Goal: Task Accomplishment & Management: Use online tool/utility

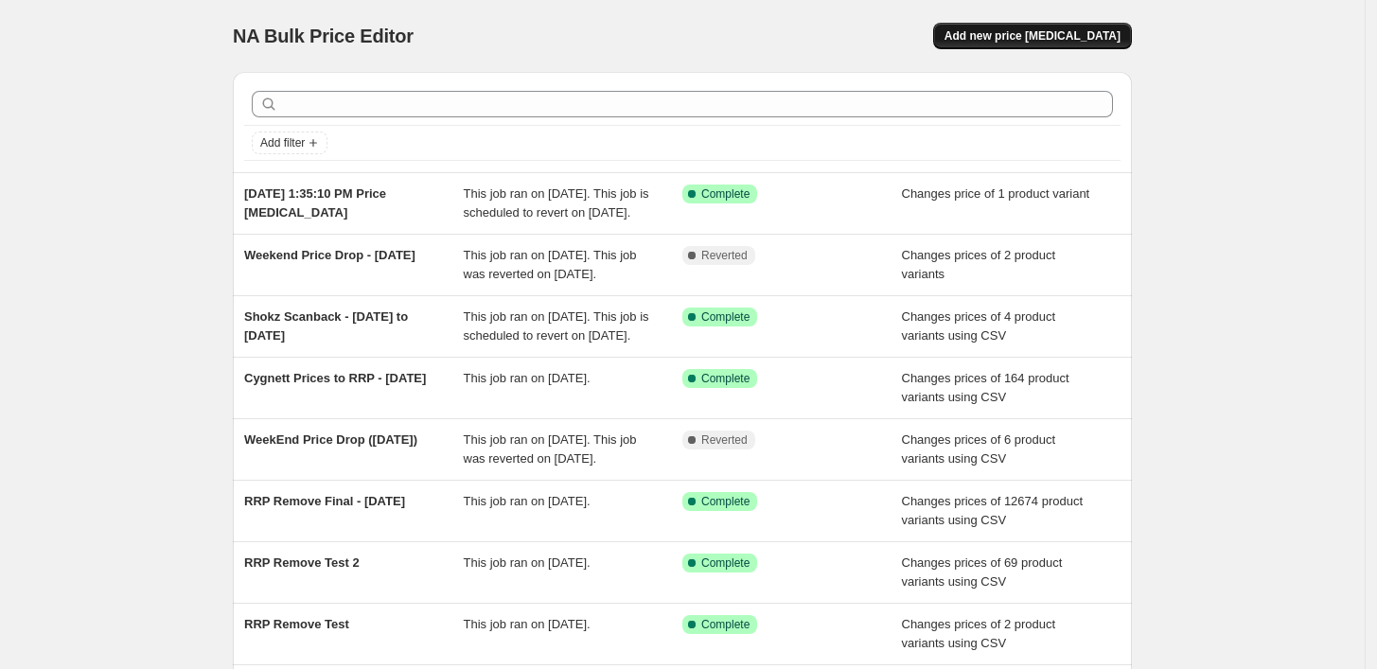
click at [1046, 40] on span "Add new price [MEDICAL_DATA]" at bounding box center [1032, 35] width 176 height 15
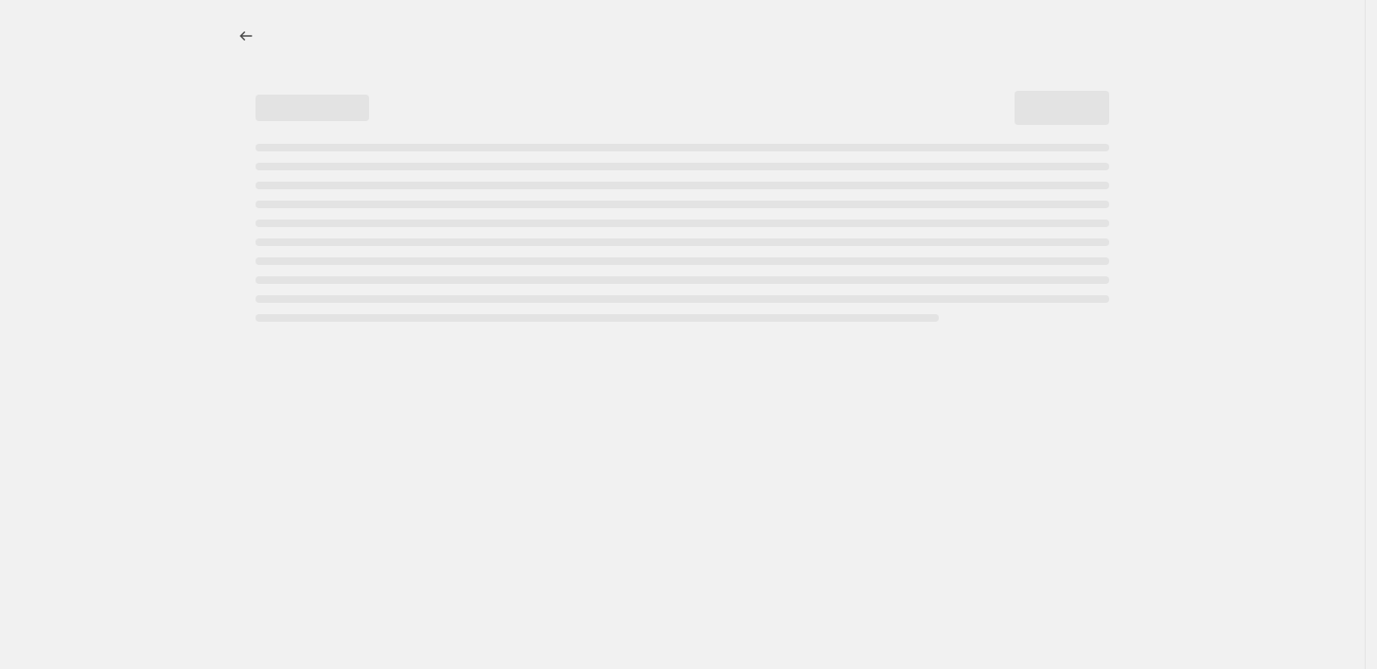
select select "percentage"
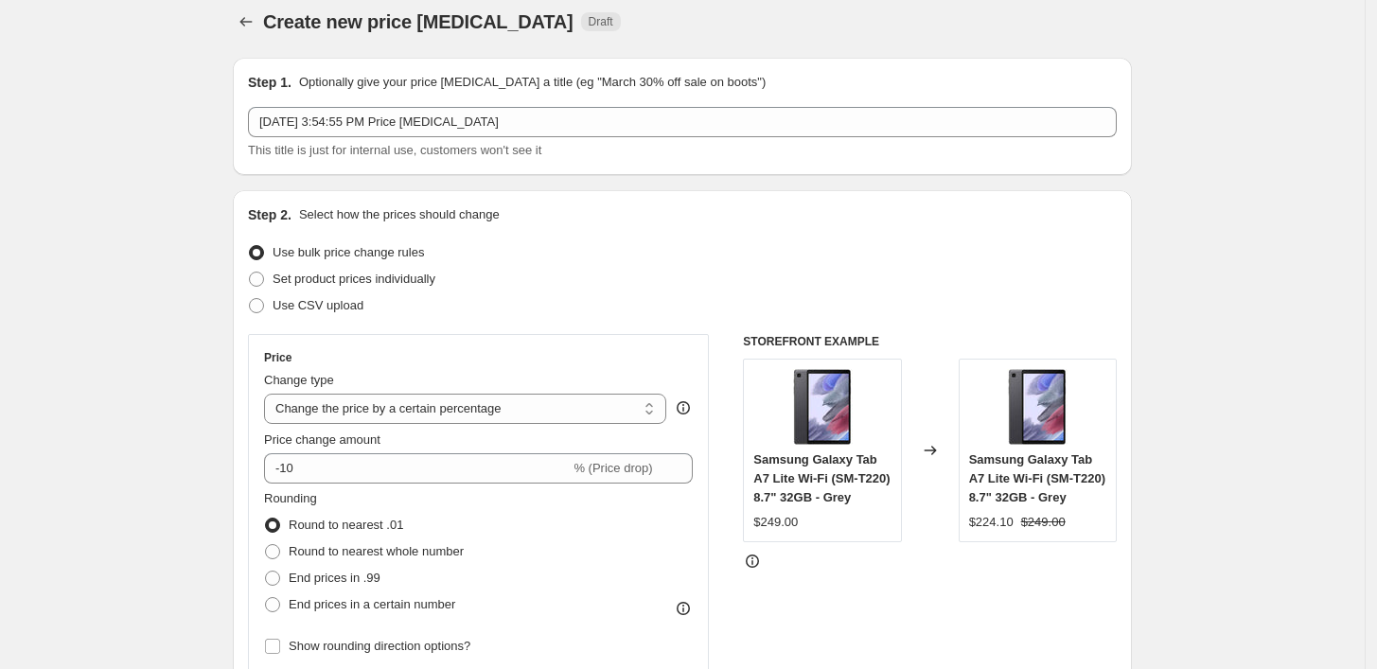
scroll to position [105, 0]
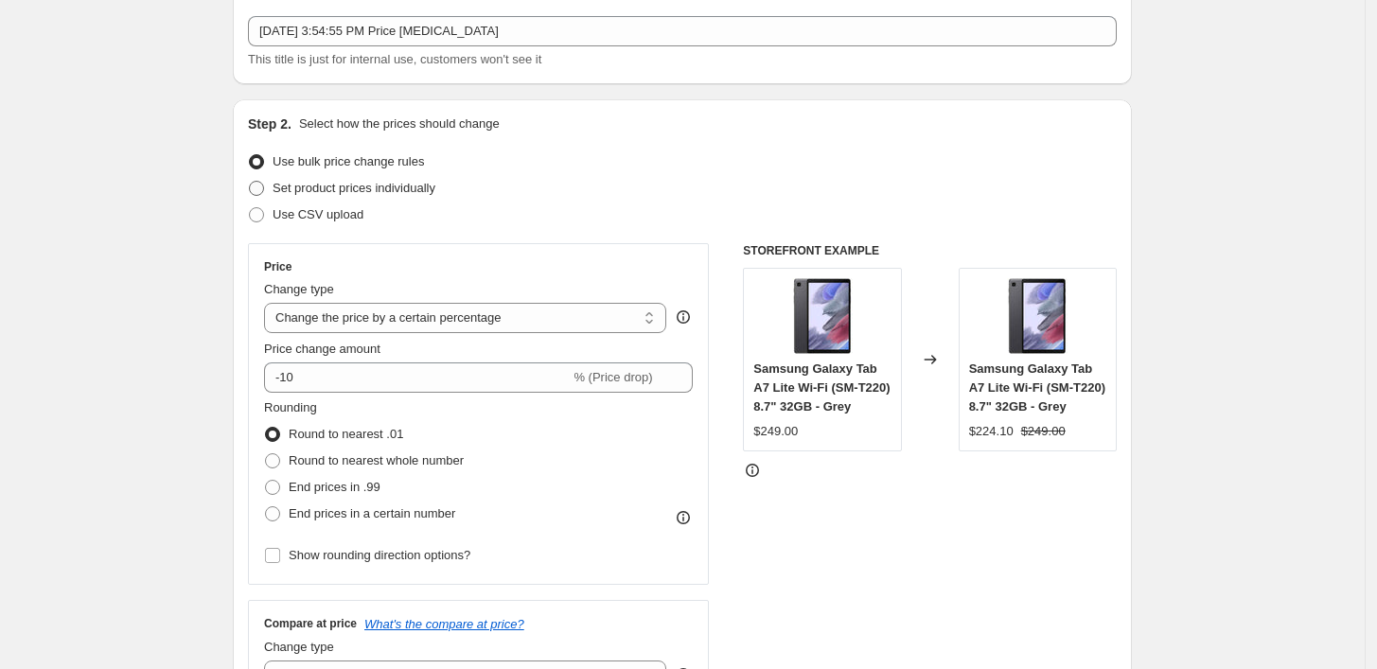
click at [387, 191] on span "Set product prices individually" at bounding box center [353, 188] width 163 height 14
click at [250, 182] on input "Set product prices individually" at bounding box center [249, 181] width 1 height 1
radio input "true"
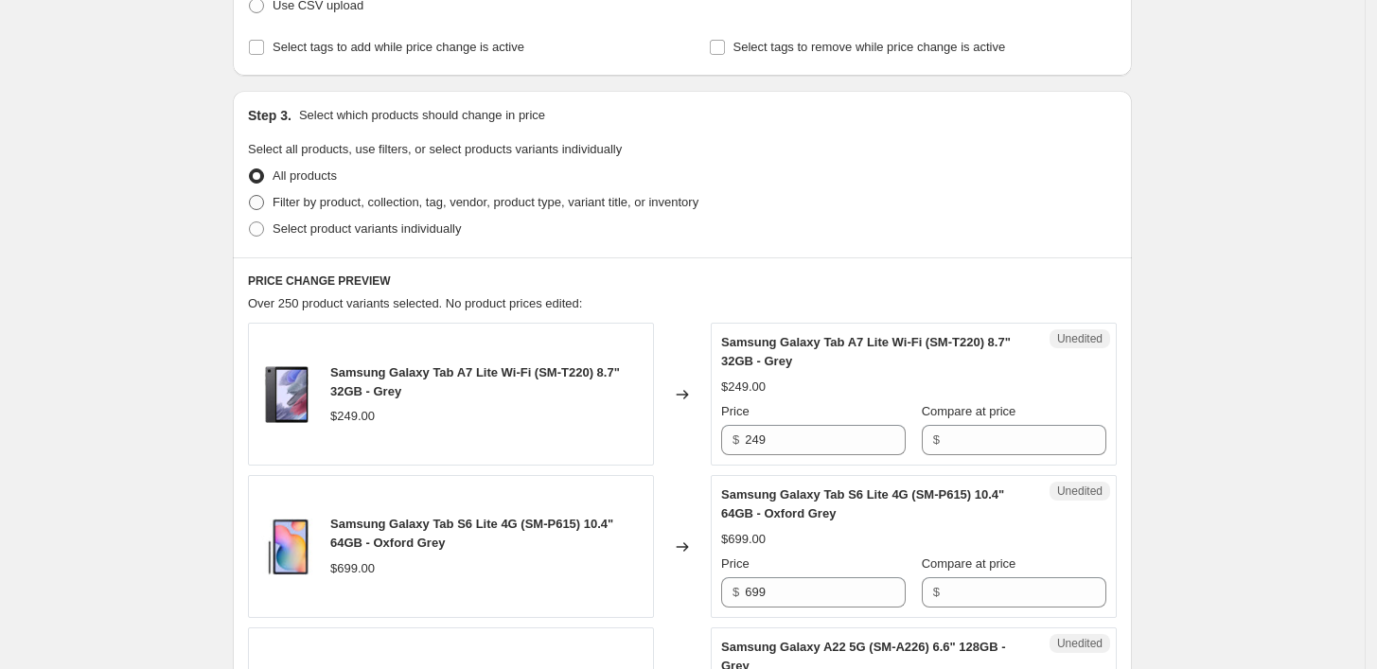
scroll to position [315, 0]
click at [418, 201] on span "Filter by product, collection, tag, vendor, product type, variant title, or inv…" at bounding box center [485, 201] width 426 height 14
click at [250, 195] on input "Filter by product, collection, tag, vendor, product type, variant title, or inv…" at bounding box center [249, 194] width 1 height 1
radio input "true"
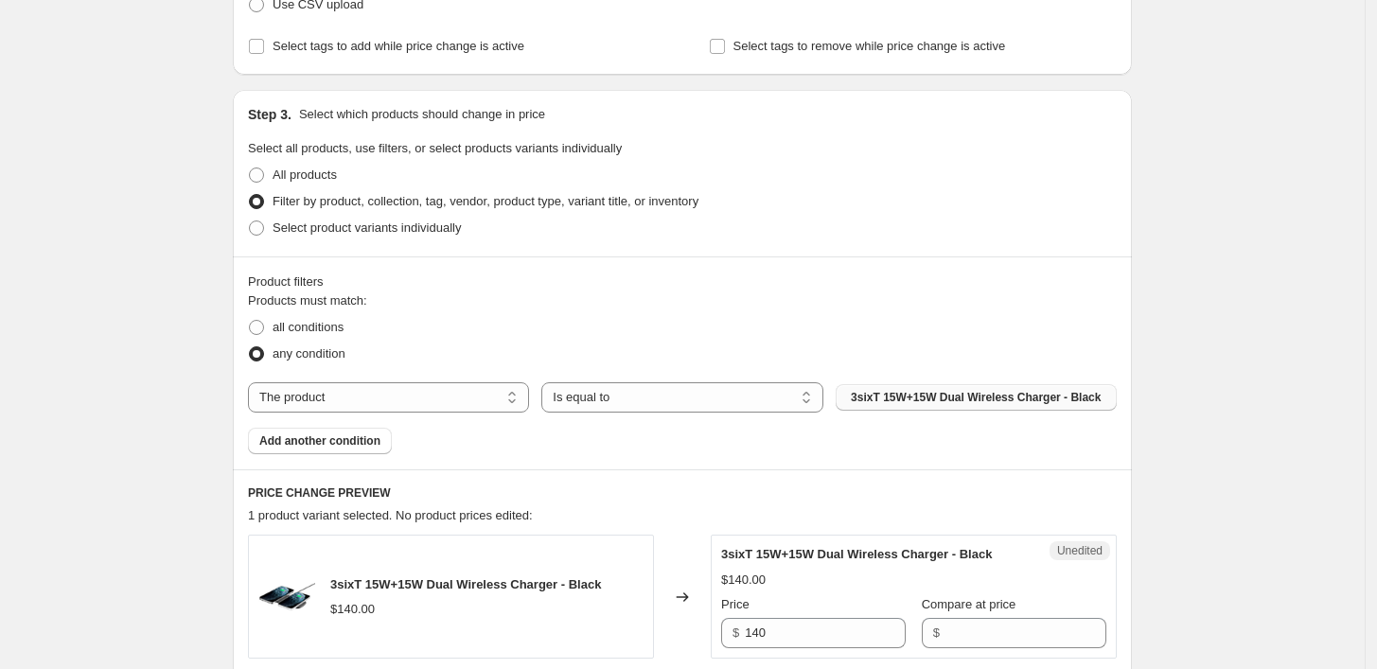
click at [970, 394] on span "3sixT 15W+15W Dual Wireless Charger - Black" at bounding box center [976, 397] width 250 height 15
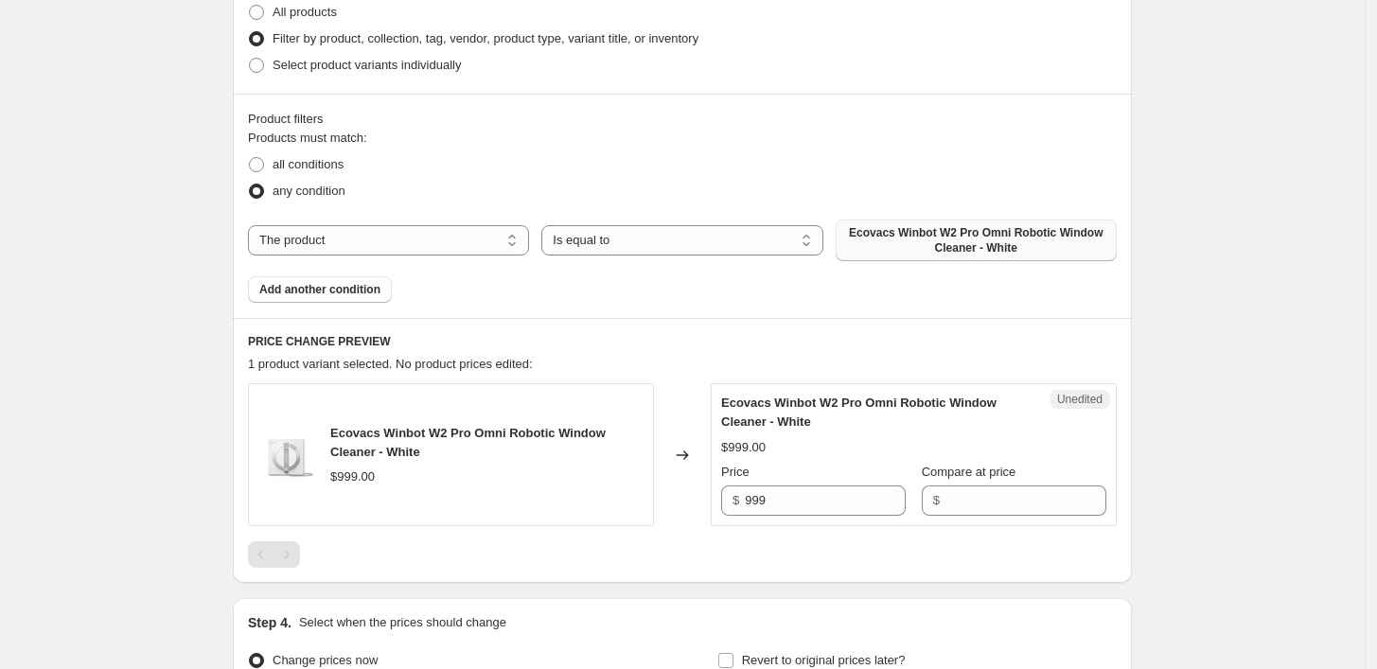
scroll to position [525, 0]
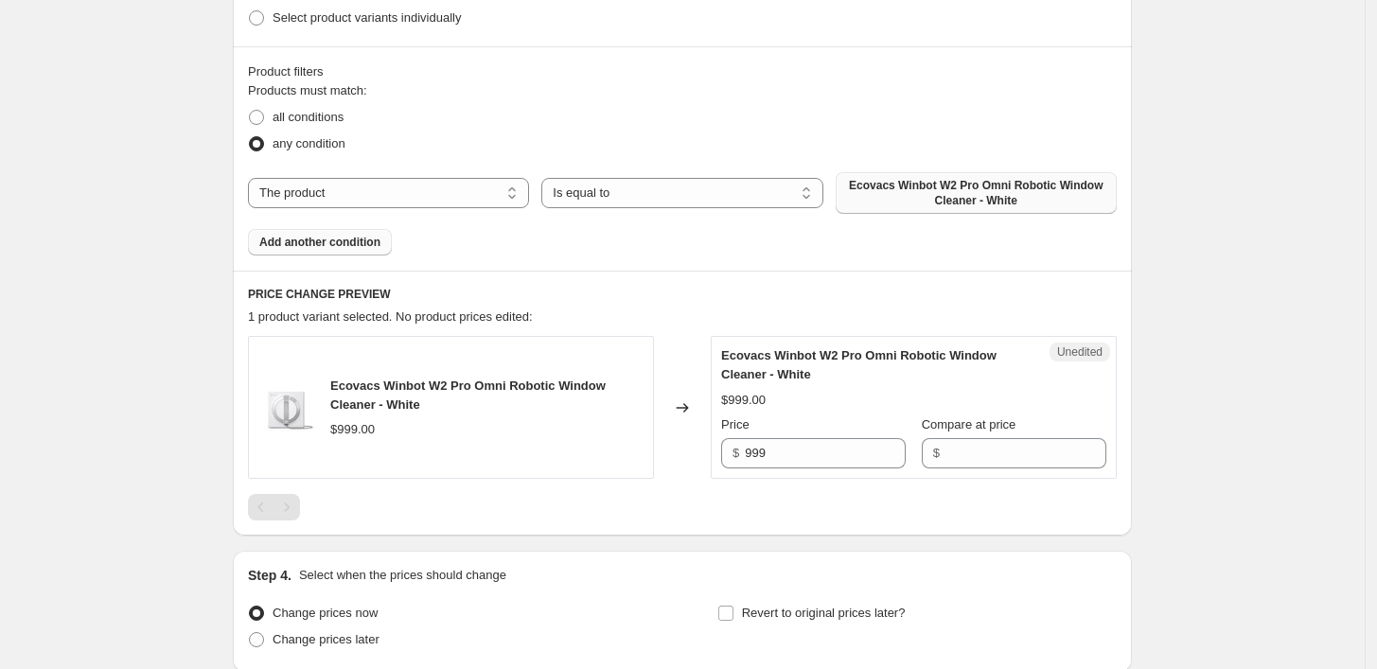
click at [375, 244] on span "Add another condition" at bounding box center [319, 242] width 121 height 15
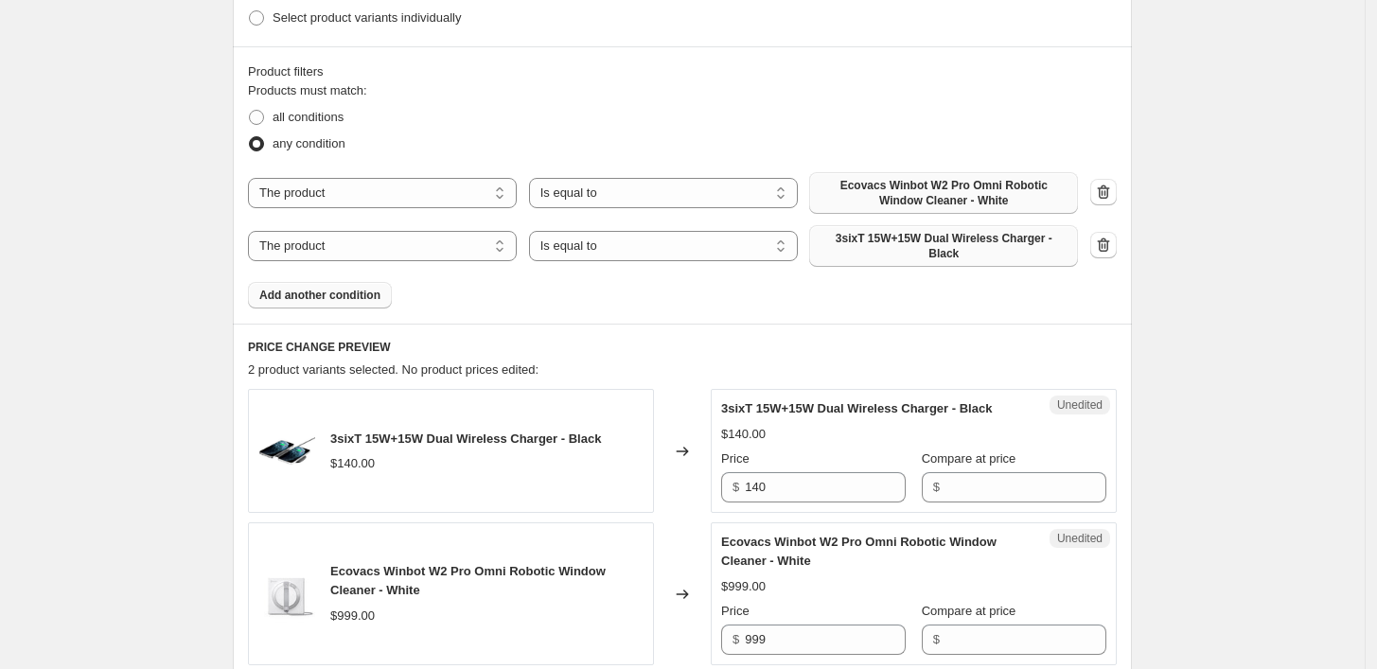
click at [931, 239] on span "3sixT 15W+15W Dual Wireless Charger - Black" at bounding box center [943, 246] width 246 height 30
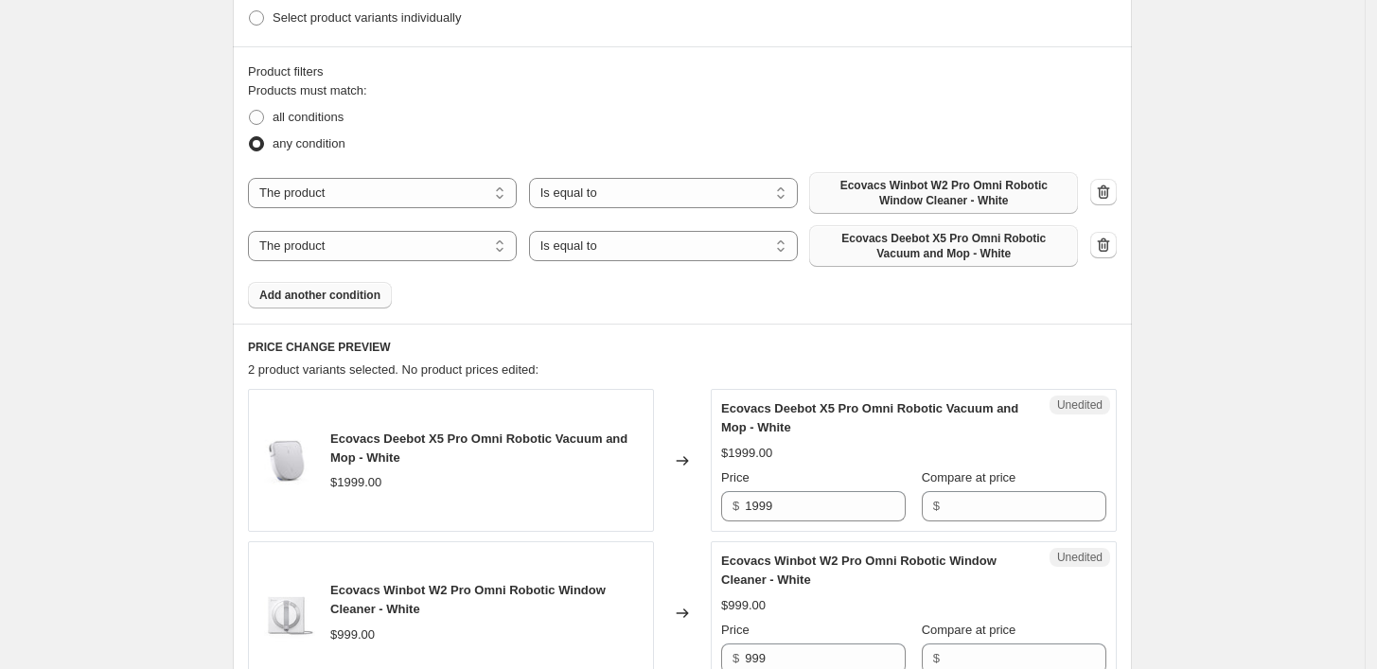
click at [360, 297] on span "Add another condition" at bounding box center [319, 295] width 121 height 15
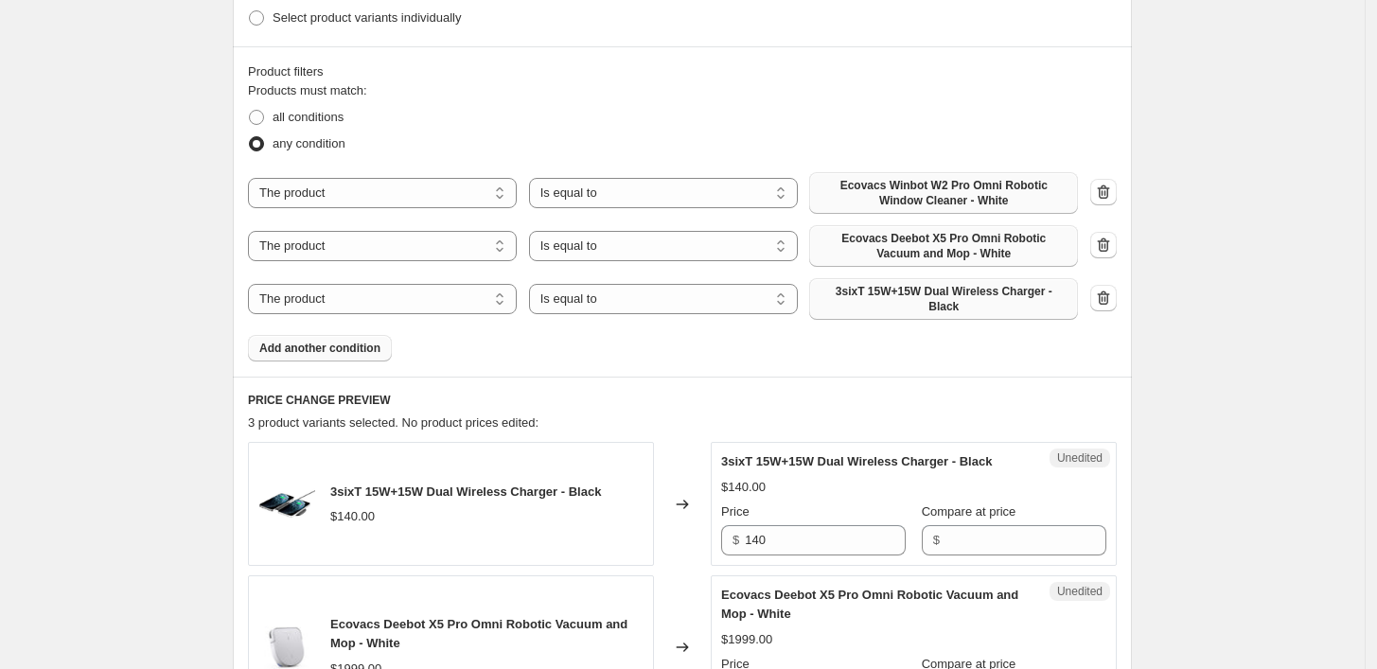
click at [998, 290] on span "3sixT 15W+15W Dual Wireless Charger - Black" at bounding box center [943, 299] width 246 height 30
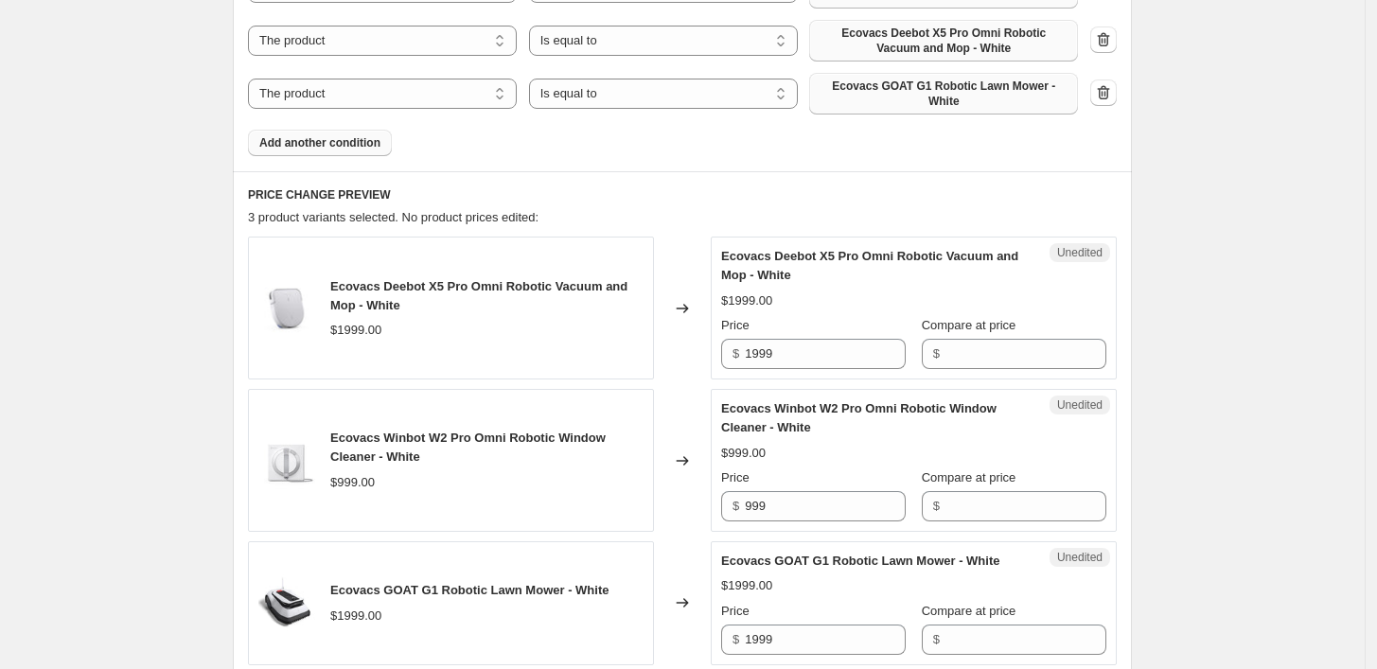
scroll to position [840, 0]
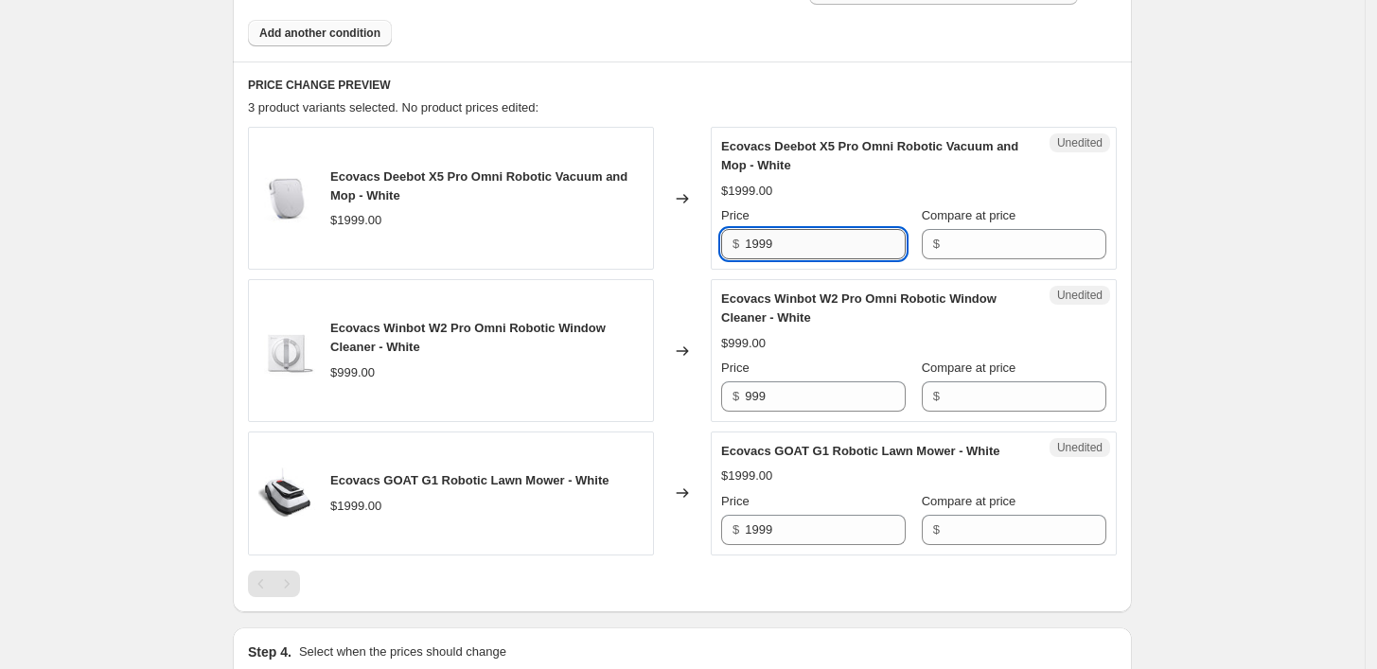
click at [852, 234] on input "1999" at bounding box center [825, 244] width 161 height 30
type input "1487.9"
click at [831, 392] on input "999" at bounding box center [825, 396] width 161 height 30
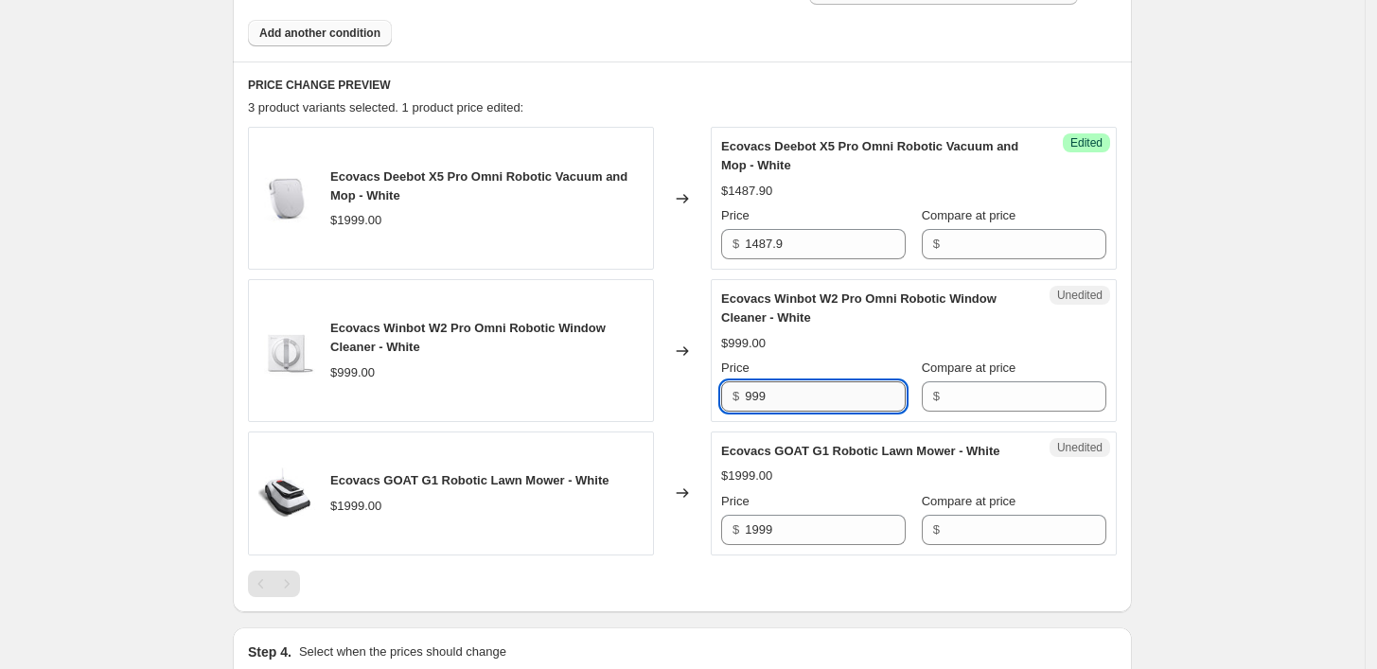
click at [831, 392] on input "999" at bounding box center [825, 396] width 161 height 30
type input "798.9"
click at [811, 515] on input "1999" at bounding box center [825, 530] width 161 height 30
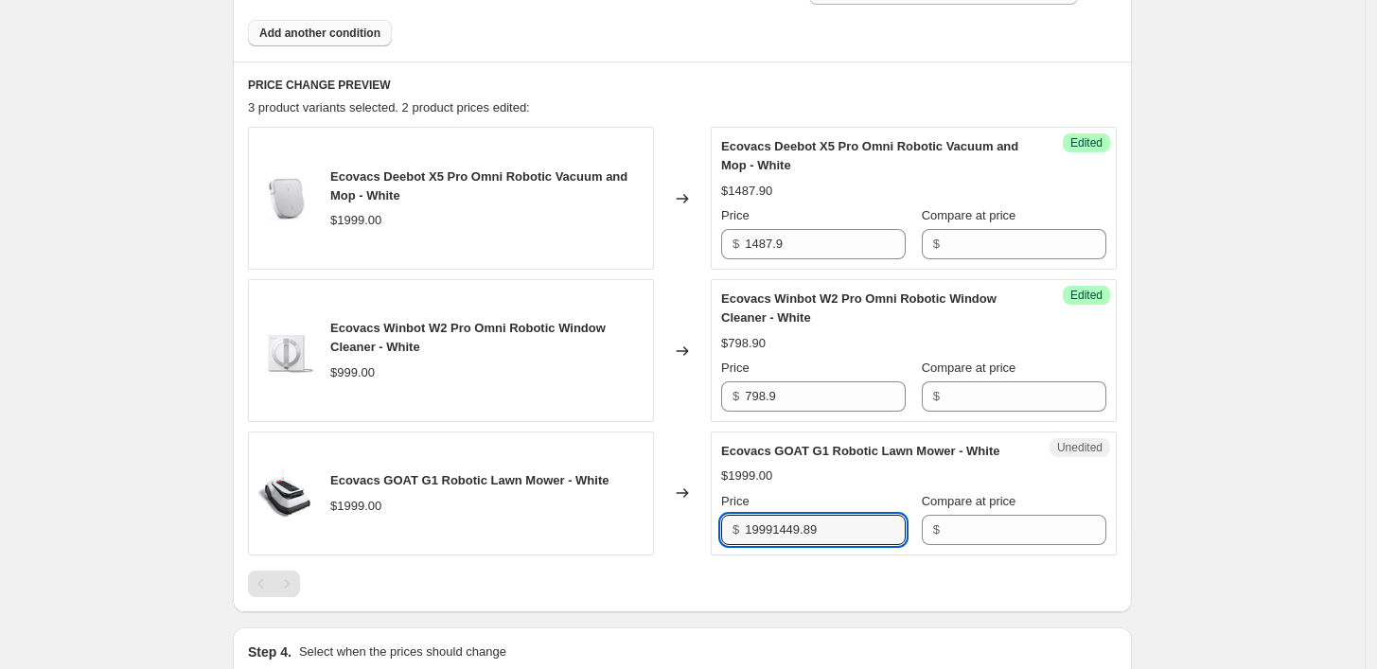
type input "19991449.89"
click at [1261, 434] on div "Create new price [MEDICAL_DATA]. This page is ready Create new price [MEDICAL_D…" at bounding box center [682, 33] width 1364 height 1746
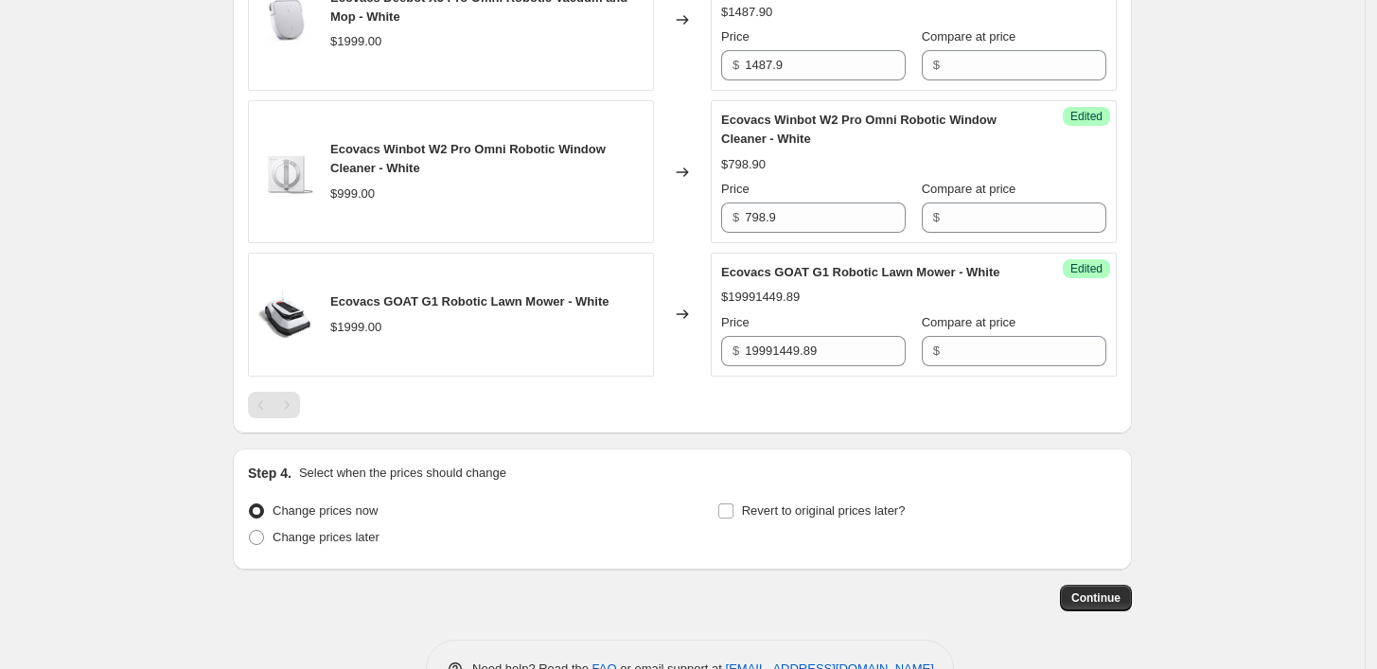
scroll to position [1064, 0]
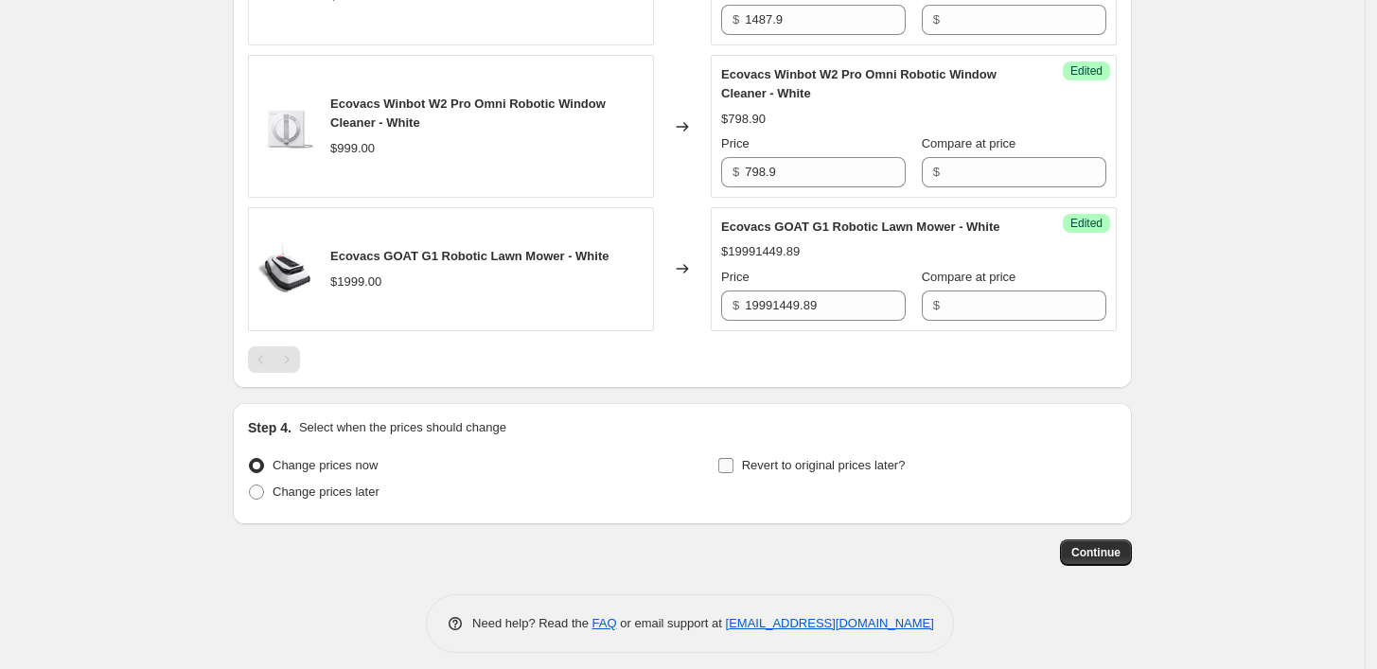
click at [754, 458] on span "Revert to original prices later?" at bounding box center [824, 465] width 164 height 14
click at [733, 458] on input "Revert to original prices later?" at bounding box center [725, 465] width 15 height 15
checkbox input "true"
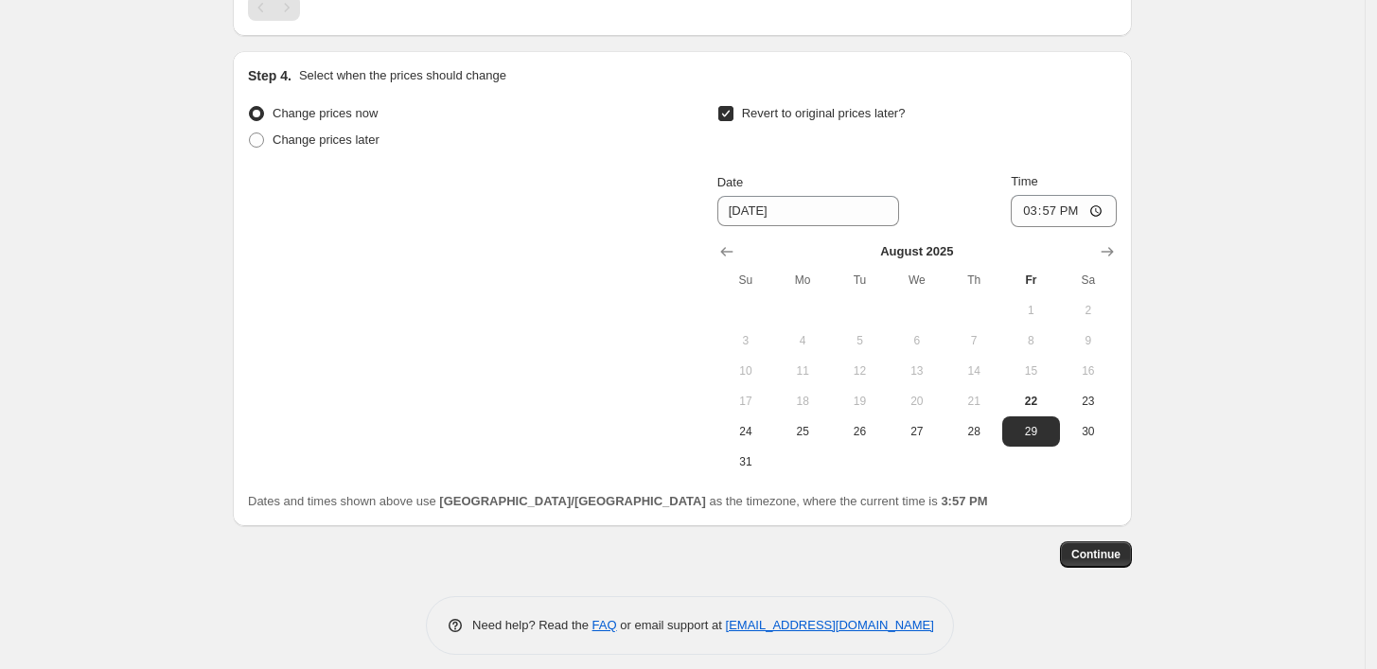
scroll to position [1417, 0]
click at [756, 423] on span "24" at bounding box center [746, 430] width 42 height 15
type input "[DATE]"
click at [1101, 195] on input "15:57" at bounding box center [1063, 210] width 106 height 32
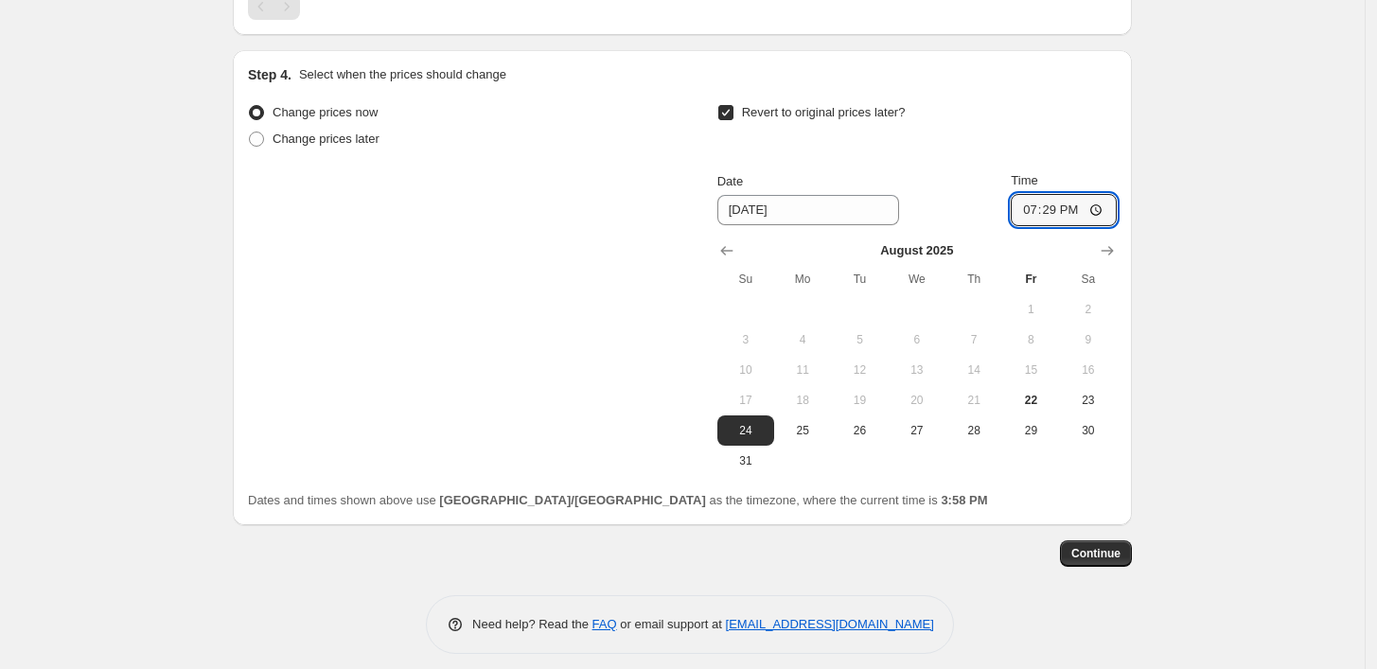
type input "19:29"
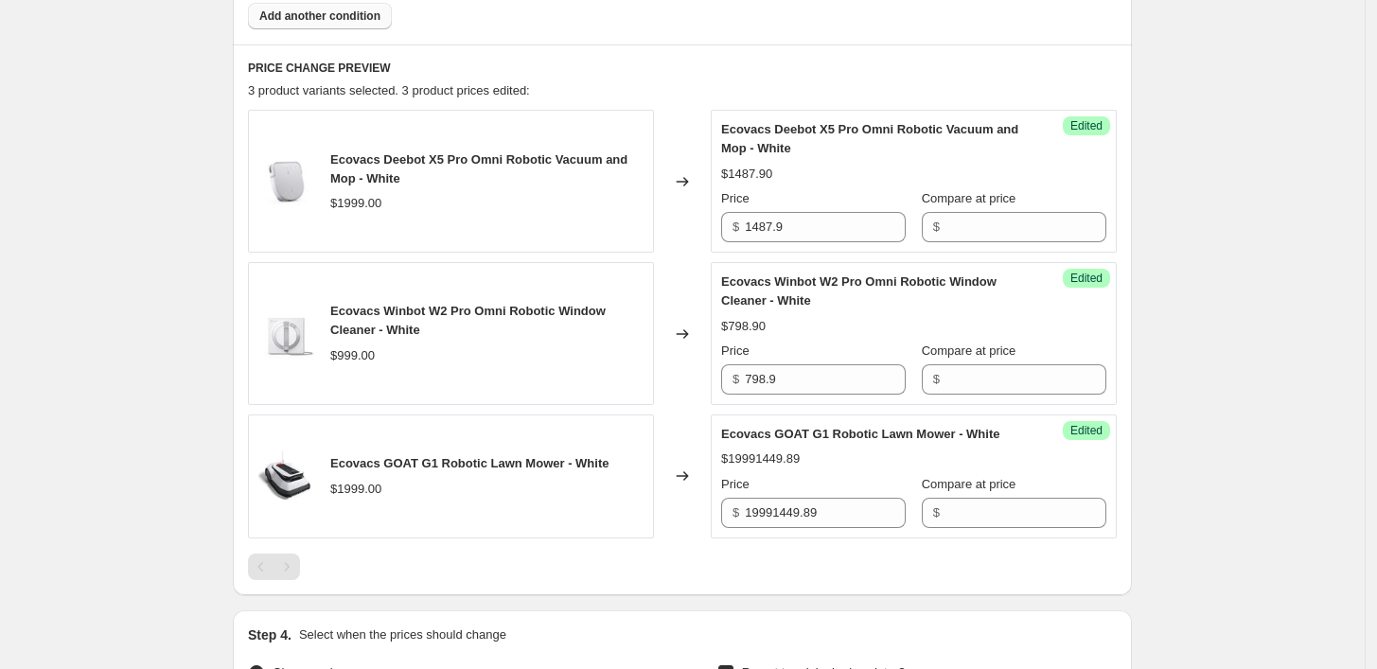
scroll to position [892, 0]
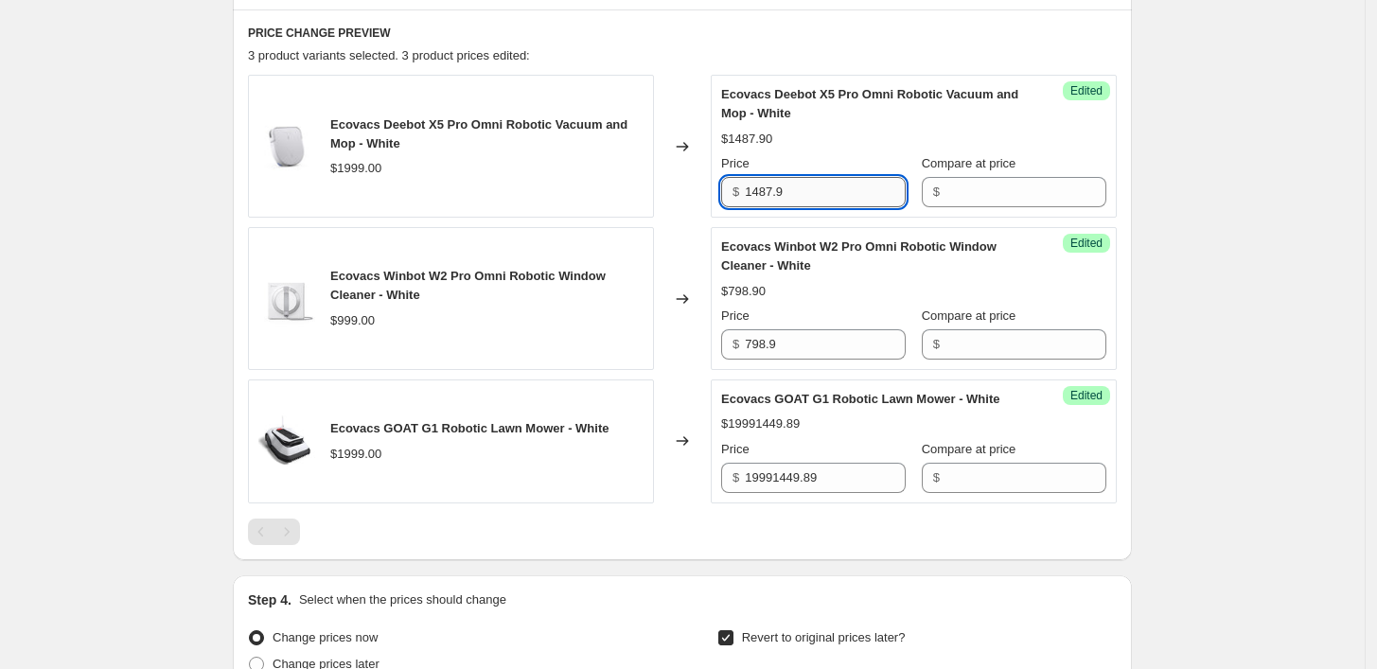
click at [800, 183] on input "1487.9" at bounding box center [825, 192] width 161 height 30
type input "1487.99"
click at [814, 345] on input "798.9" at bounding box center [825, 344] width 161 height 30
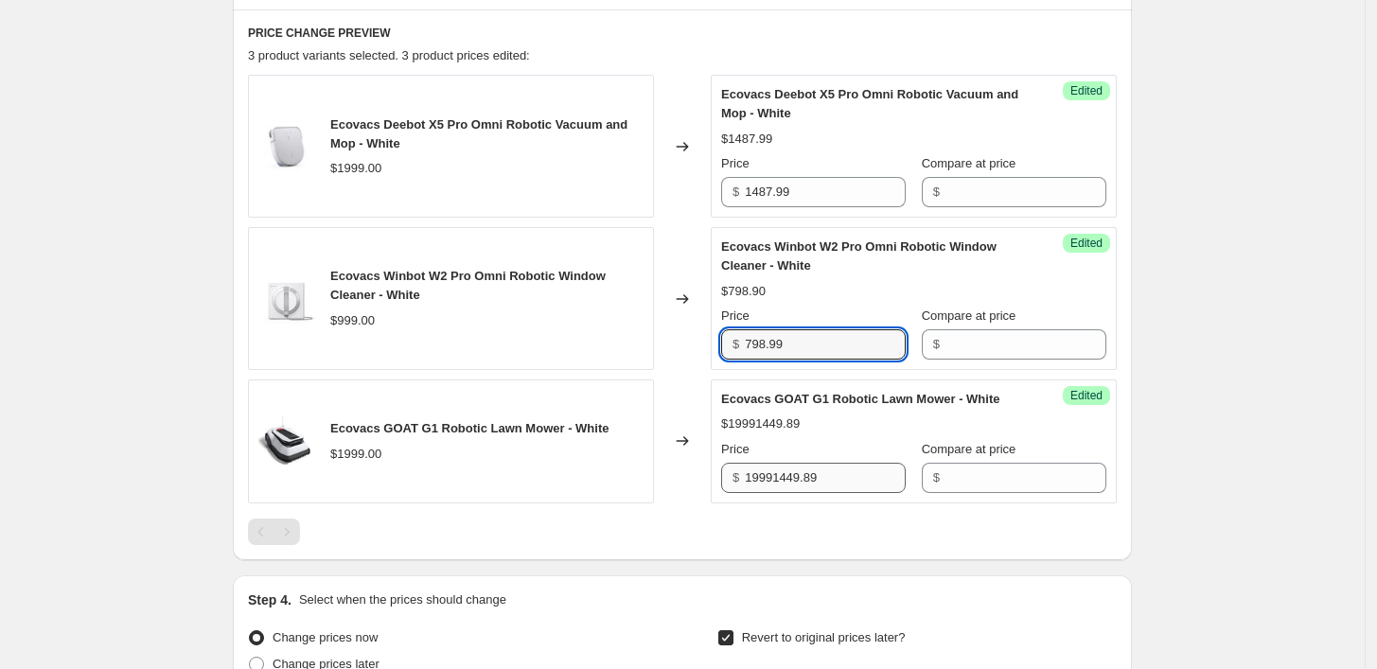
type input "798.99"
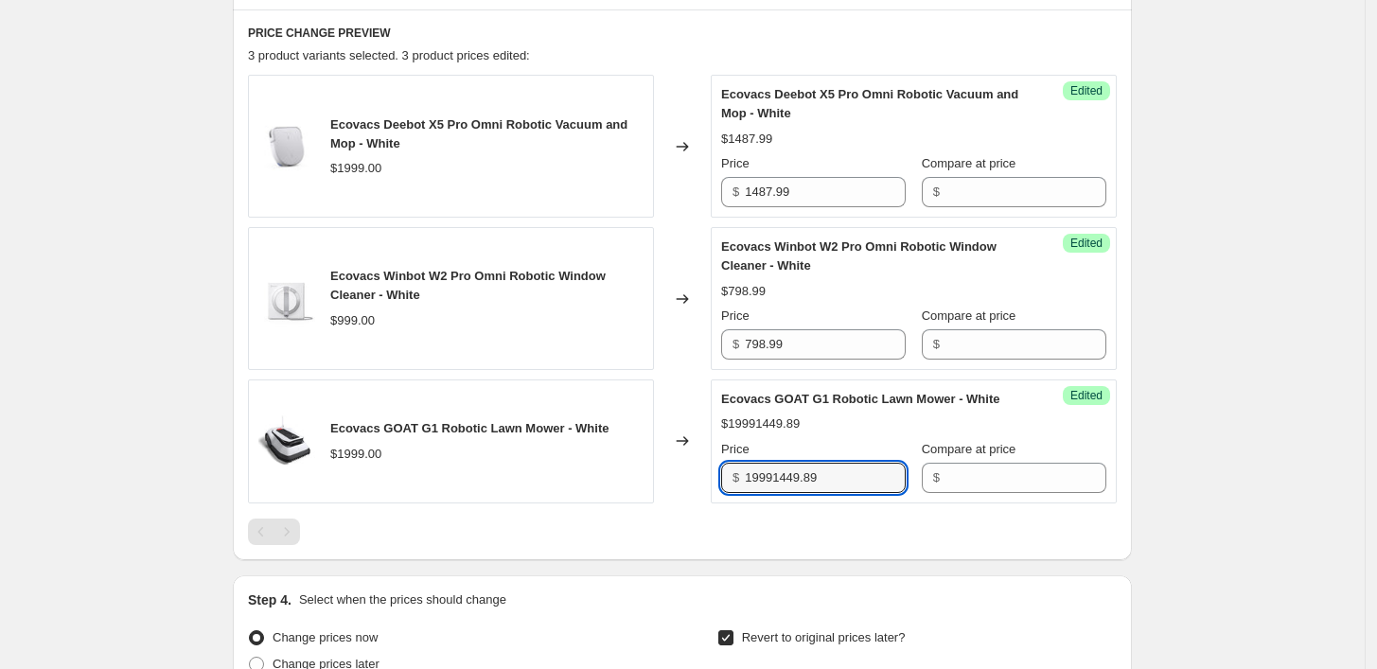
drag, startPoint x: 820, startPoint y: 463, endPoint x: 731, endPoint y: 464, distance: 88.9
click at [731, 464] on div "$ 19991449.89" at bounding box center [813, 478] width 184 height 30
type input "1449.89"
click at [1246, 350] on div "Create new price [MEDICAL_DATA]. This page is ready Create new price [MEDICAL_D…" at bounding box center [682, 157] width 1364 height 2099
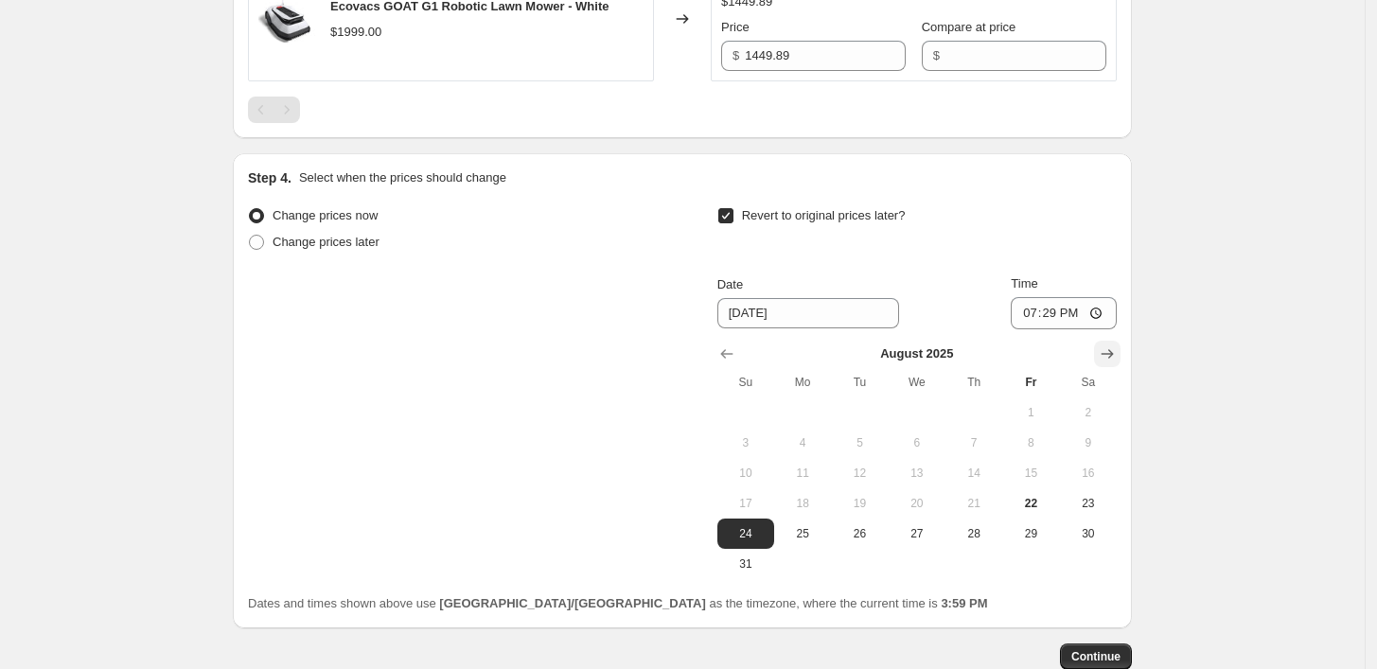
scroll to position [1417, 0]
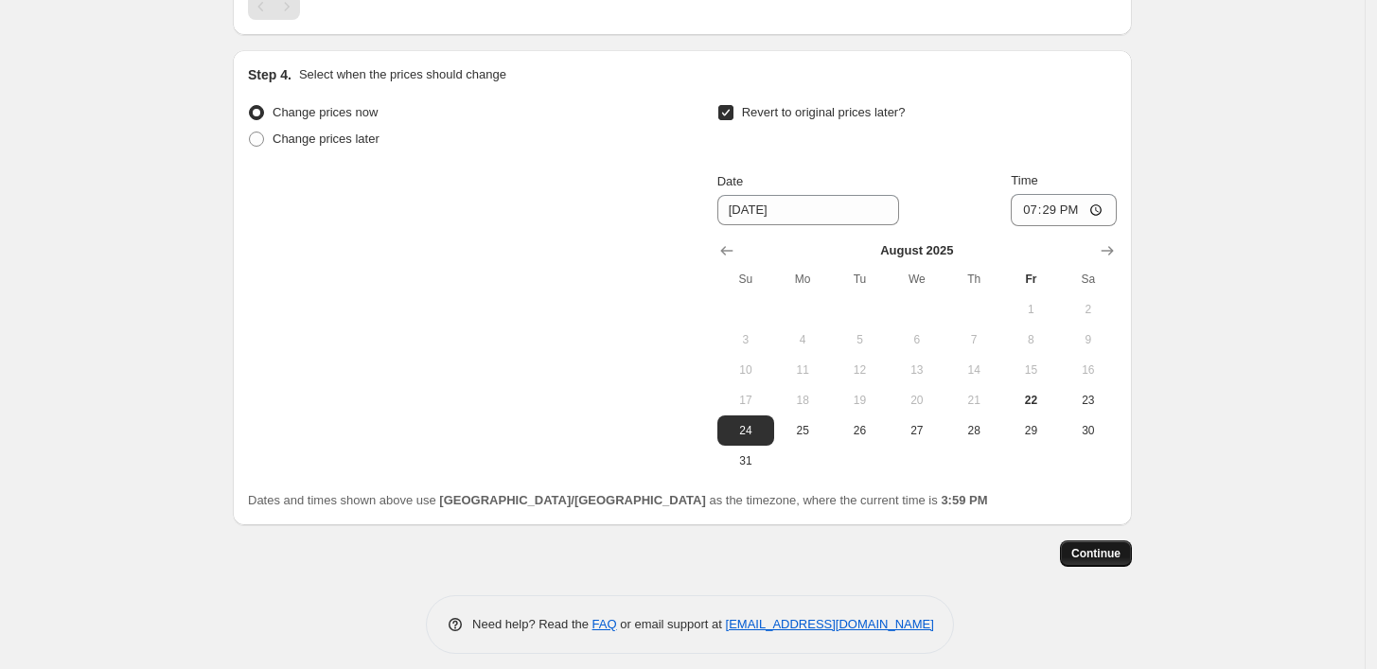
click at [1107, 546] on span "Continue" at bounding box center [1095, 553] width 49 height 15
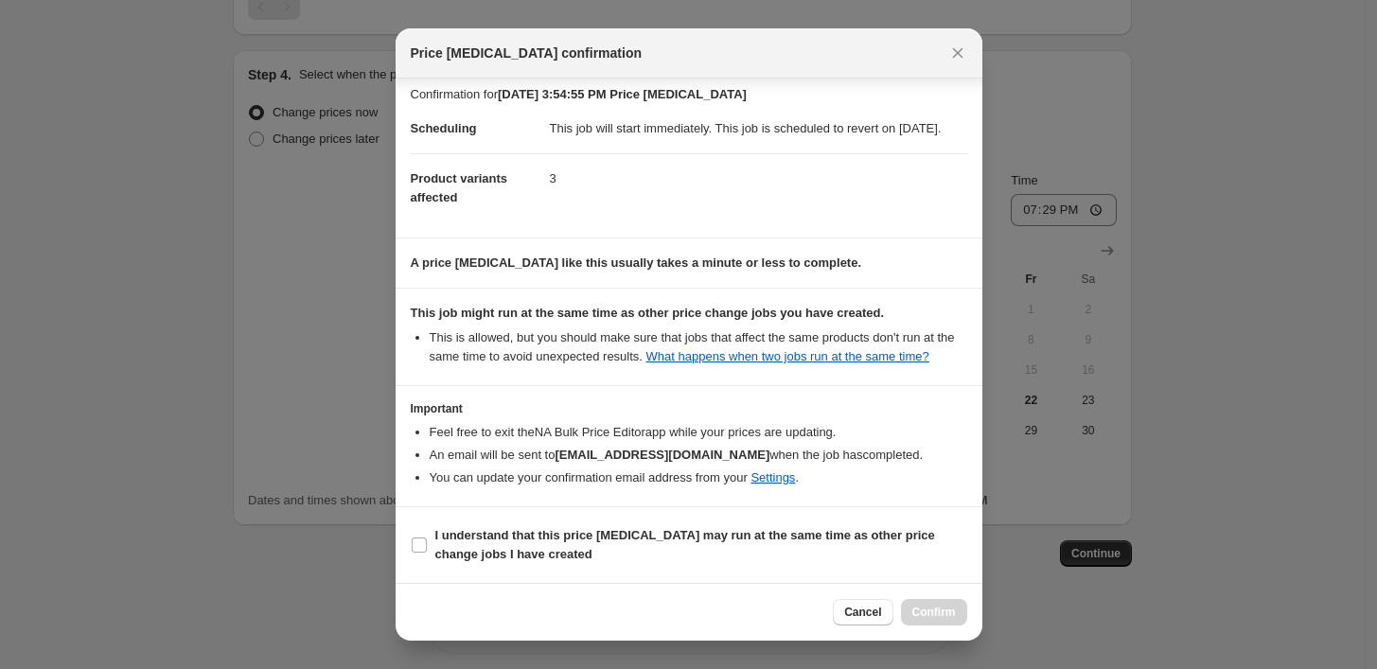
scroll to position [26, 0]
click at [958, 44] on icon "Close" at bounding box center [957, 53] width 19 height 19
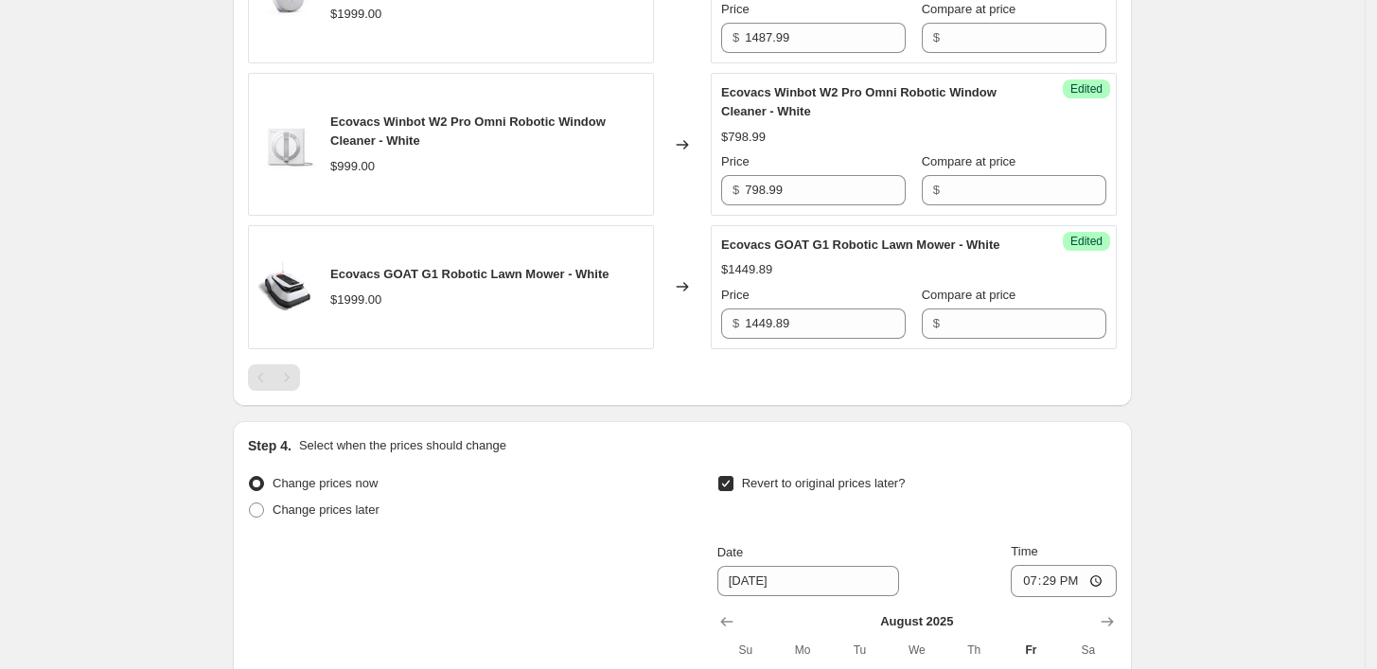
scroll to position [1417, 0]
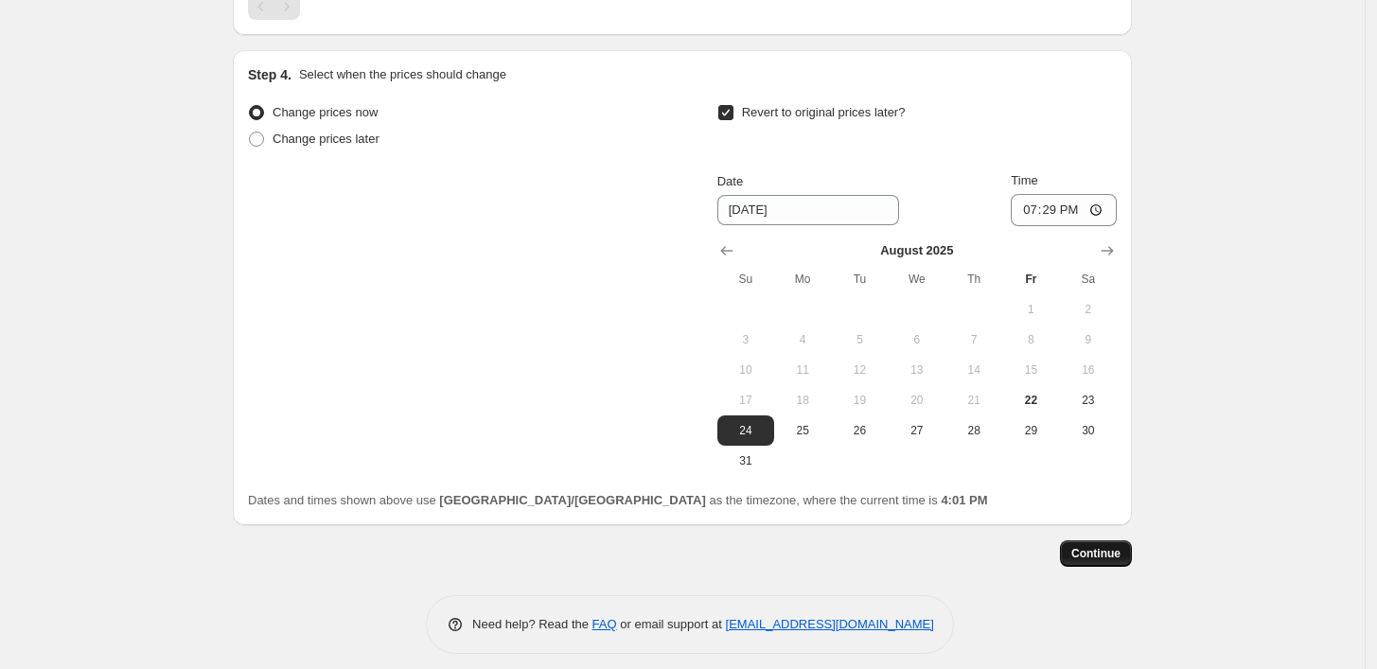
click at [1120, 546] on span "Continue" at bounding box center [1095, 553] width 49 height 15
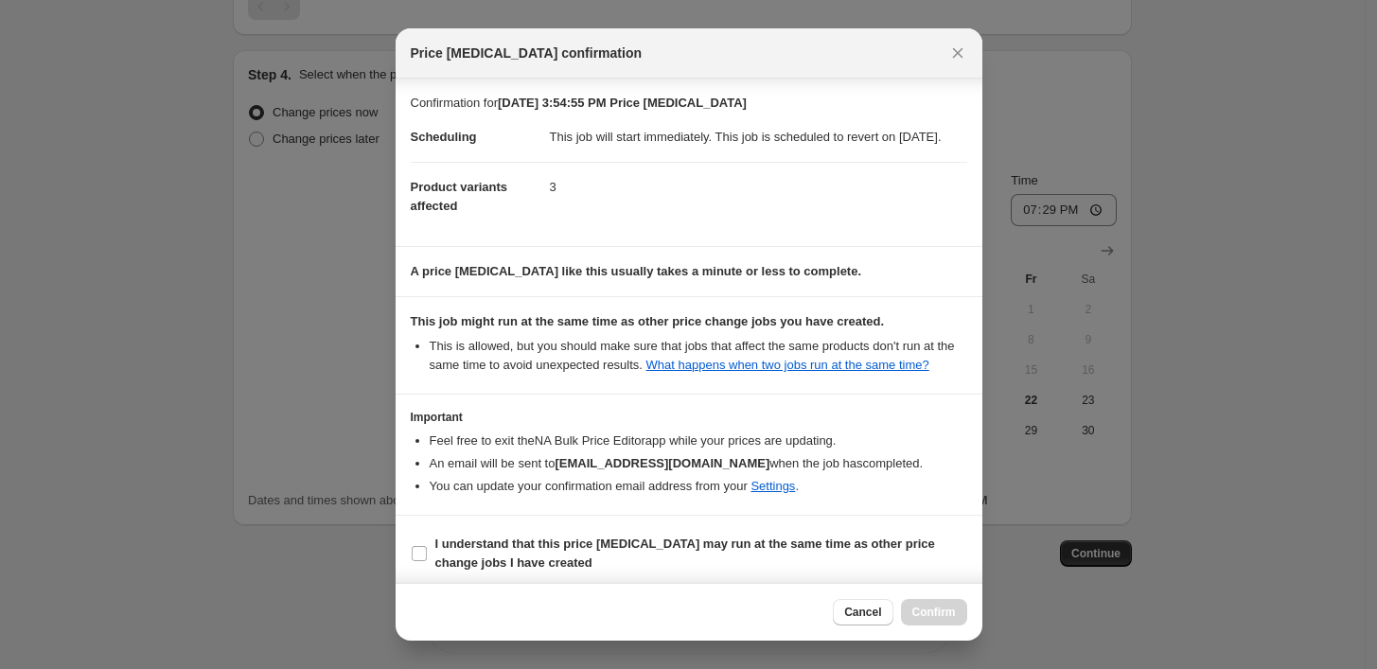
scroll to position [26, 0]
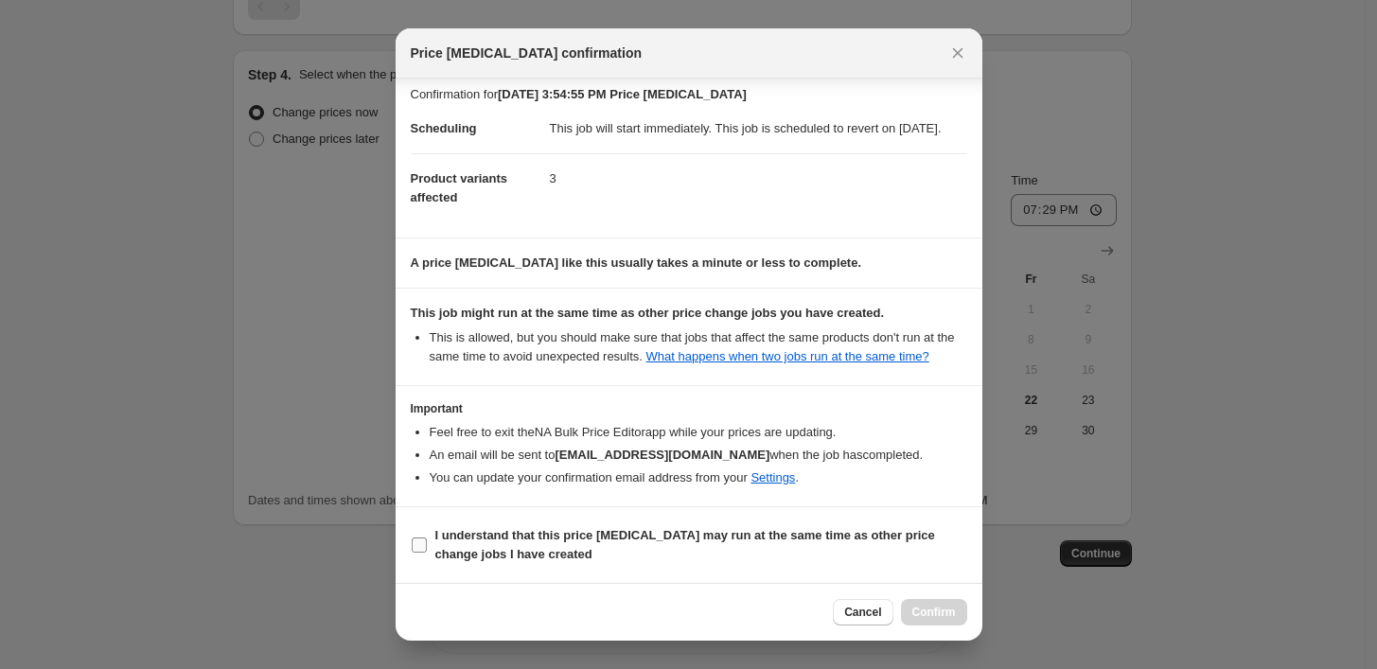
click at [424, 540] on input "I understand that this price [MEDICAL_DATA] may run at the same time as other p…" at bounding box center [419, 544] width 15 height 15
checkbox input "true"
click at [927, 612] on span "Confirm" at bounding box center [934, 612] width 44 height 15
